Goal: Check status: Check status

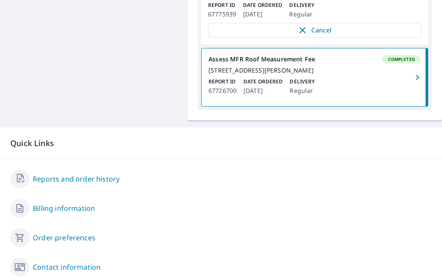
scroll to position [389, 0]
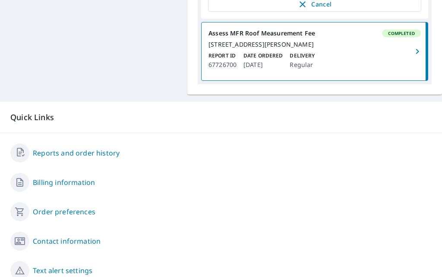
click at [109, 158] on link "Reports and order history" at bounding box center [76, 153] width 87 height 10
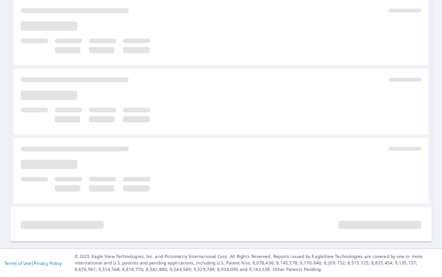
scroll to position [298, 0]
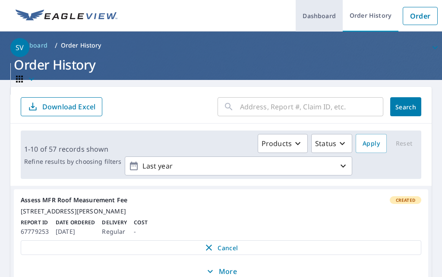
click at [308, 22] on link "Dashboard" at bounding box center [319, 16] width 47 height 32
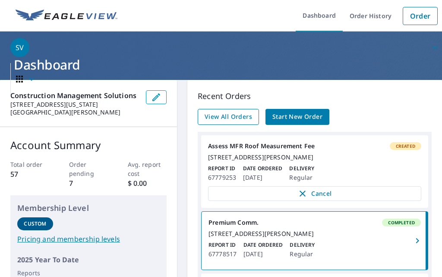
click at [225, 117] on span "View All Orders" at bounding box center [228, 116] width 47 height 11
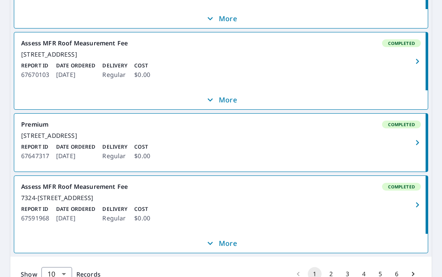
scroll to position [880, 0]
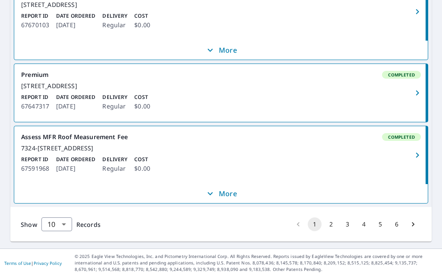
click at [357, 223] on button "4" at bounding box center [364, 224] width 14 height 14
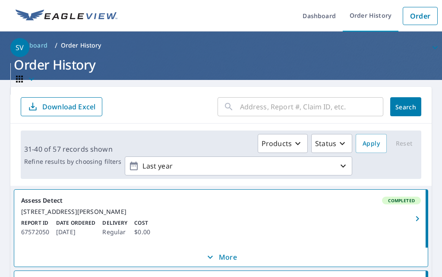
drag, startPoint x: 41, startPoint y: 45, endPoint x: 51, endPoint y: 42, distance: 10.3
click at [40, 45] on span "SV" at bounding box center [226, 47] width 432 height 21
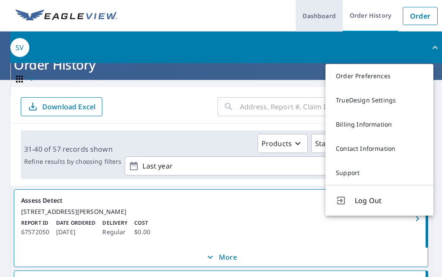
click at [325, 13] on link "Dashboard" at bounding box center [319, 16] width 47 height 32
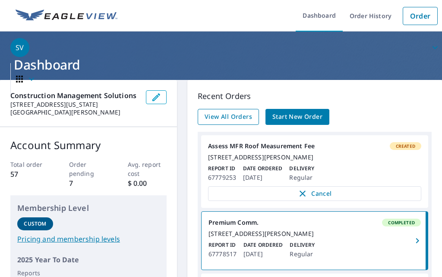
click at [238, 114] on span "View All Orders" at bounding box center [228, 116] width 47 height 11
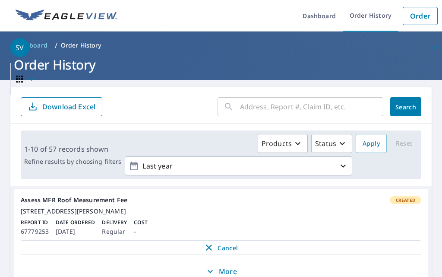
click at [232, 103] on div "​" at bounding box center [301, 106] width 166 height 19
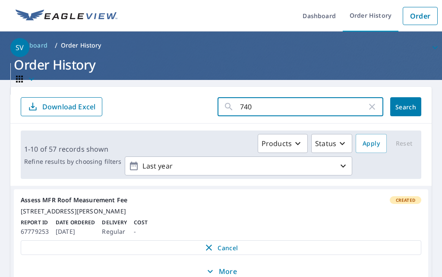
type input "7400"
click at [400, 111] on button "Search" at bounding box center [405, 106] width 31 height 19
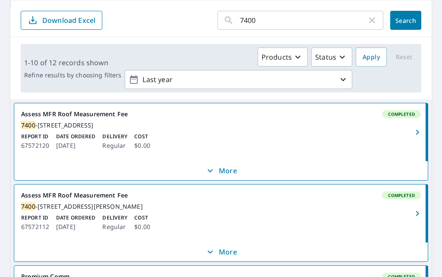
scroll to position [130, 0]
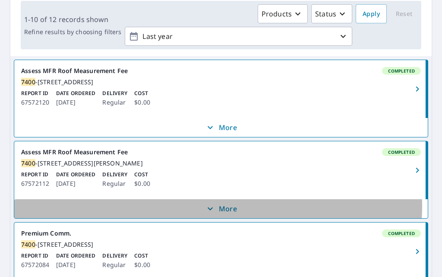
click at [205, 214] on icon "button" at bounding box center [210, 208] width 10 height 10
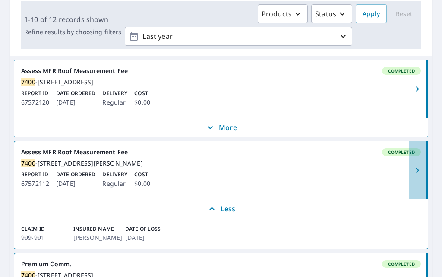
click at [413, 175] on icon "button" at bounding box center [417, 170] width 10 height 10
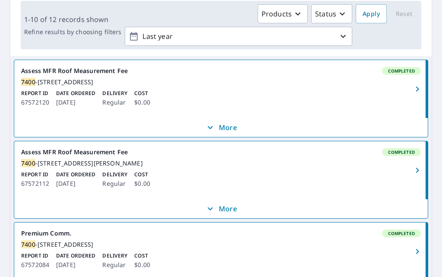
click at [103, 167] on div "[STREET_ADDRESS][PERSON_NAME]" at bounding box center [221, 163] width 400 height 8
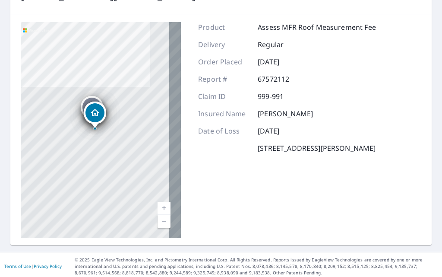
click at [95, 111] on icon "Dropped pin, building 1, Residential property, 7400-7406 Westover Colonial Ln S…" at bounding box center [95, 113] width 10 height 10
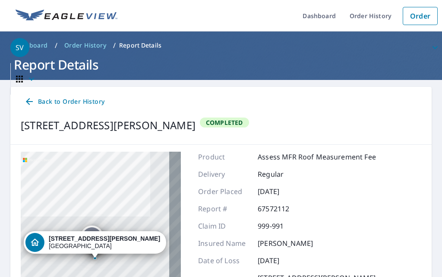
click at [264, 102] on div "Back to Order History" at bounding box center [221, 102] width 401 height 16
click at [73, 68] on h1 "Report Details" at bounding box center [220, 65] width 421 height 18
click at [63, 71] on h1 "Report Details" at bounding box center [220, 65] width 421 height 18
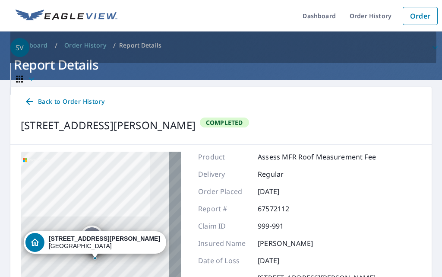
click at [31, 46] on span "SV" at bounding box center [226, 47] width 432 height 21
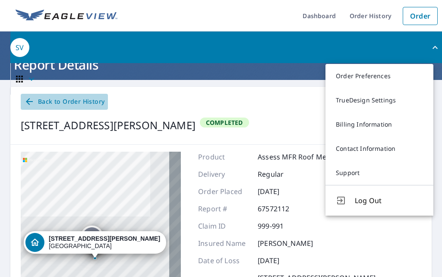
click at [54, 101] on span "Back to Order History" at bounding box center [64, 101] width 80 height 11
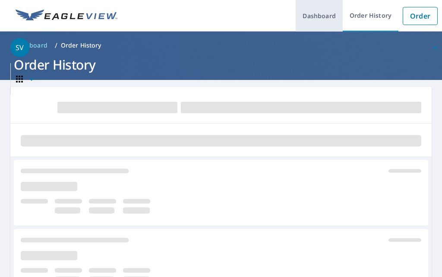
click at [312, 22] on link "Dashboard" at bounding box center [319, 16] width 47 height 32
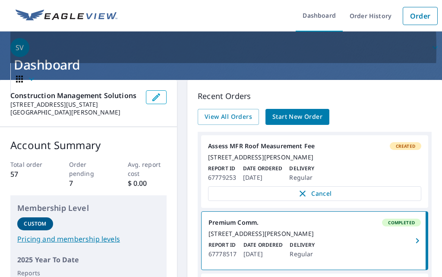
click at [25, 48] on div "SV" at bounding box center [19, 47] width 19 height 19
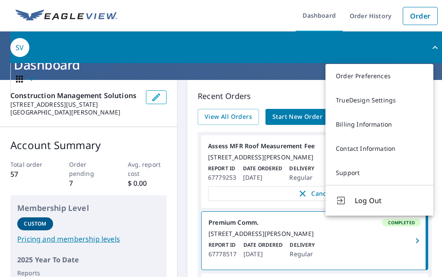
click at [25, 48] on div "SV" at bounding box center [19, 47] width 19 height 19
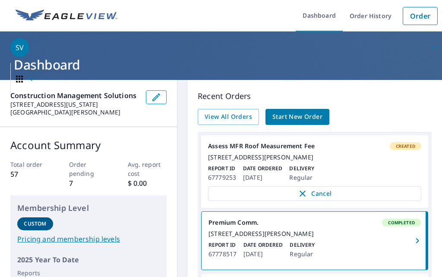
click at [56, 27] on link at bounding box center [66, 16] width 112 height 32
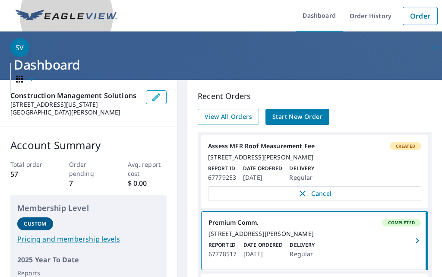
click at [56, 19] on img at bounding box center [67, 15] width 102 height 13
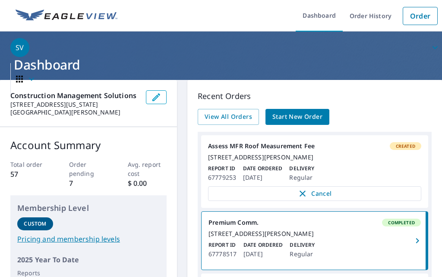
click at [46, 65] on h1 "Dashboard" at bounding box center [220, 65] width 421 height 18
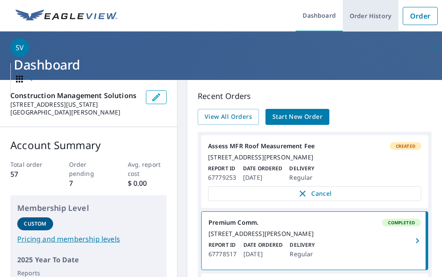
click at [362, 18] on link "Order History" at bounding box center [371, 16] width 56 height 32
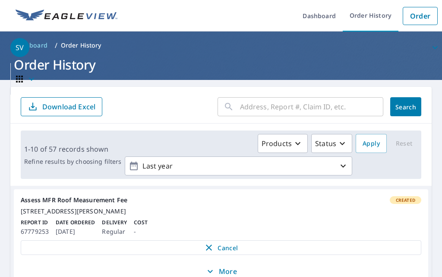
click at [22, 82] on icon "button" at bounding box center [19, 79] width 7 height 7
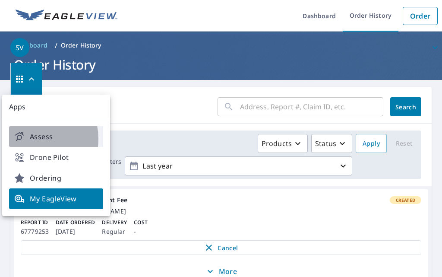
click at [33, 139] on span "Assess" at bounding box center [56, 136] width 84 height 10
